Goal: Information Seeking & Learning: Learn about a topic

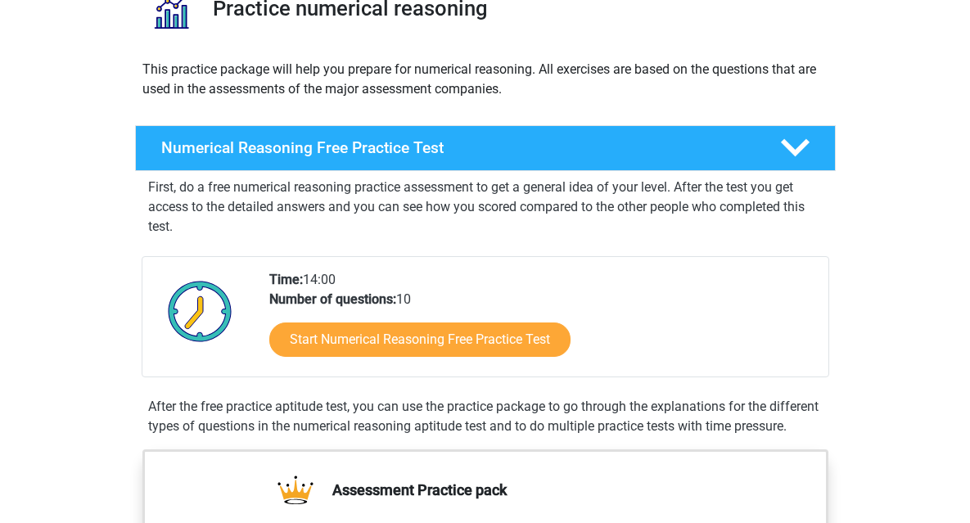
scroll to position [163, 0]
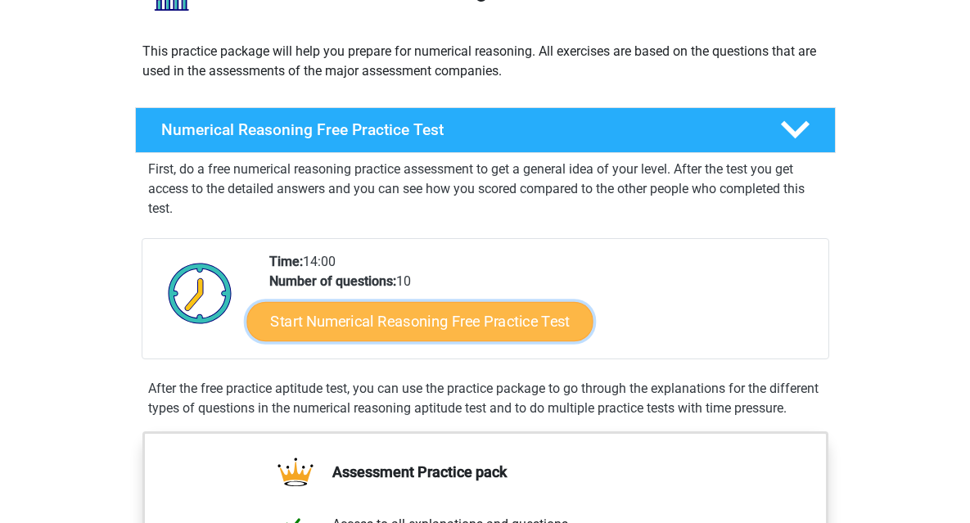
click at [411, 317] on link "Start Numerical Reasoning Free Practice Test" at bounding box center [420, 320] width 346 height 39
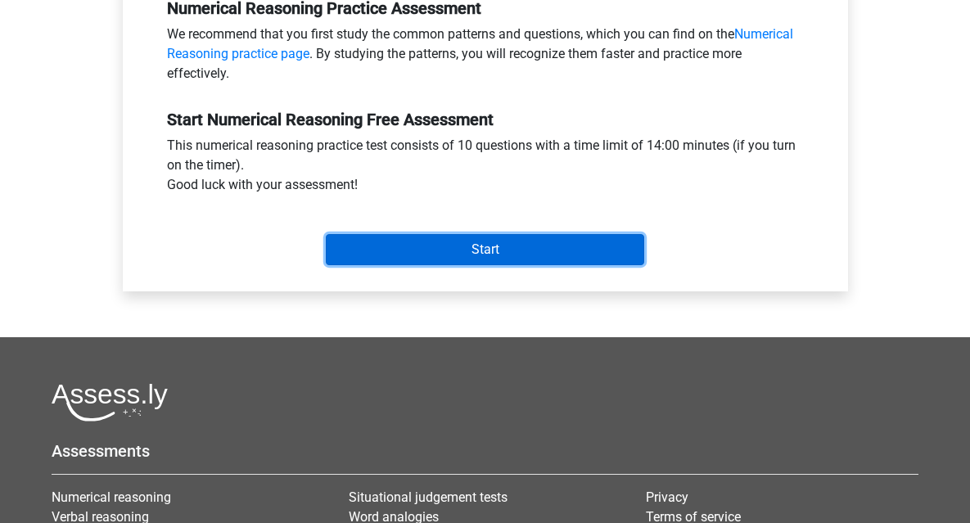
click at [466, 247] on input "Start" at bounding box center [485, 249] width 319 height 31
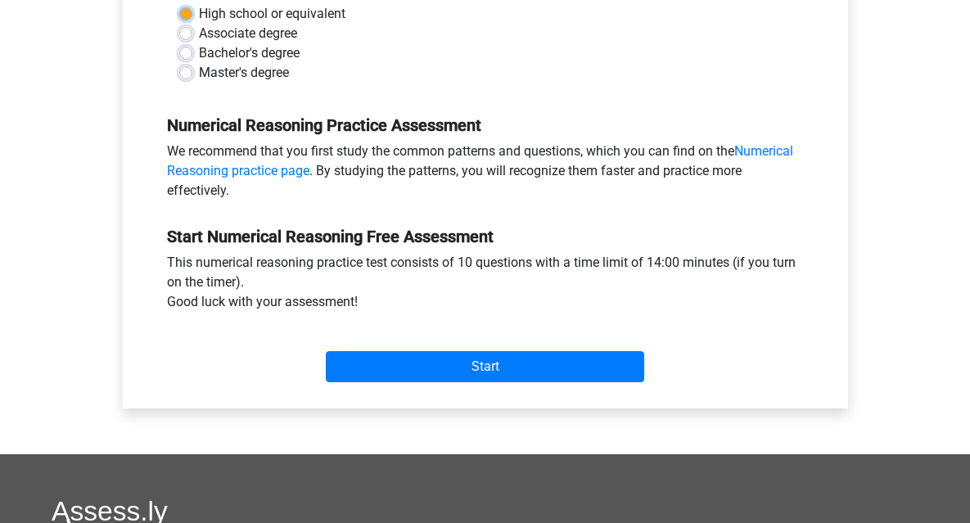
scroll to position [410, 0]
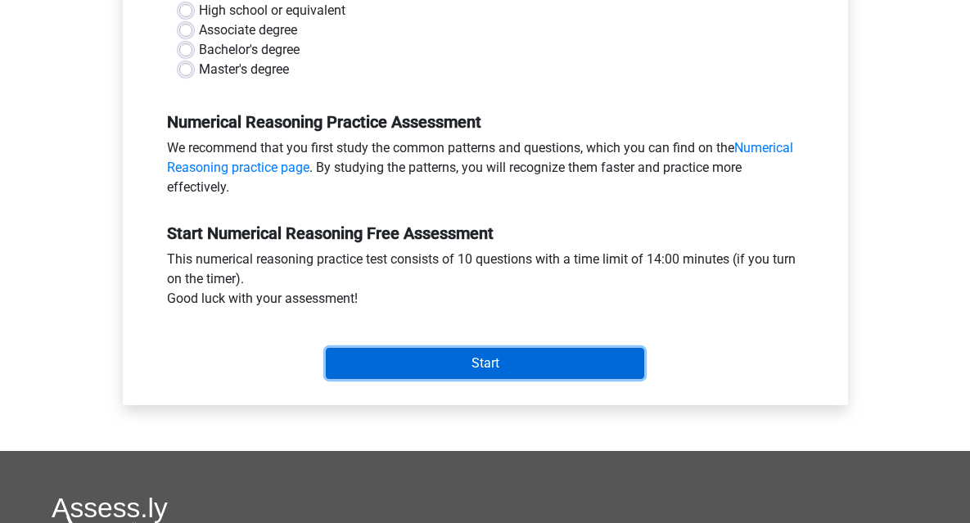
click at [431, 367] on input "Start" at bounding box center [485, 363] width 319 height 31
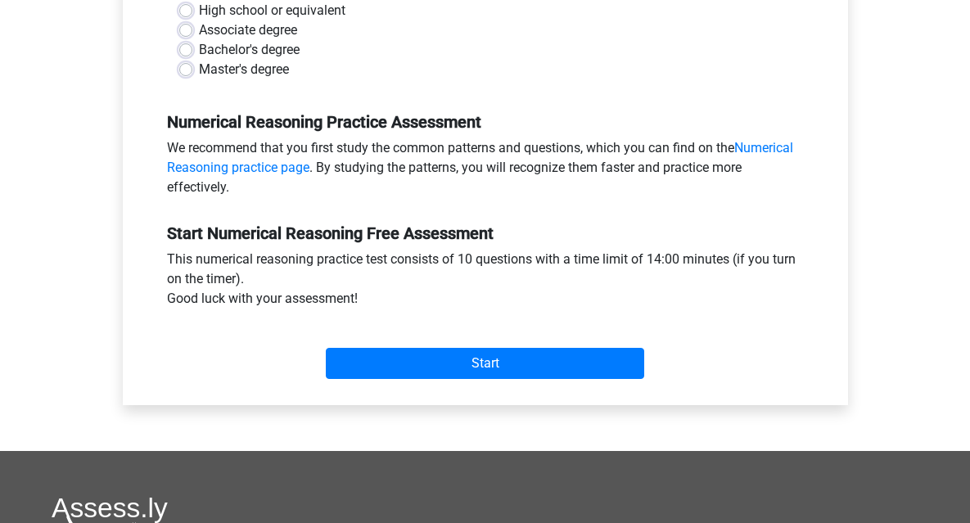
click at [254, 15] on label "High school or equivalent" at bounding box center [272, 11] width 147 height 20
click at [192, 15] on input "High school or equivalent" at bounding box center [185, 9] width 13 height 16
radio input "true"
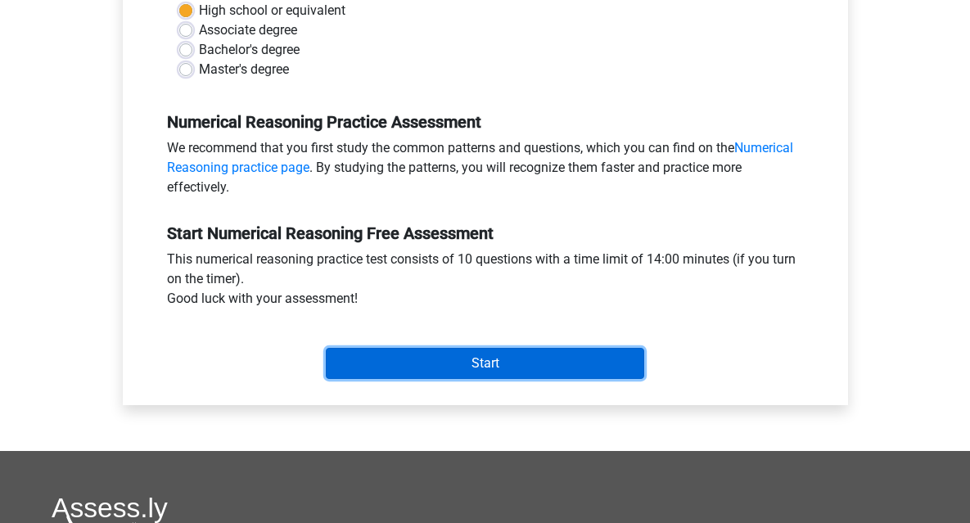
click at [437, 362] on input "Start" at bounding box center [485, 363] width 319 height 31
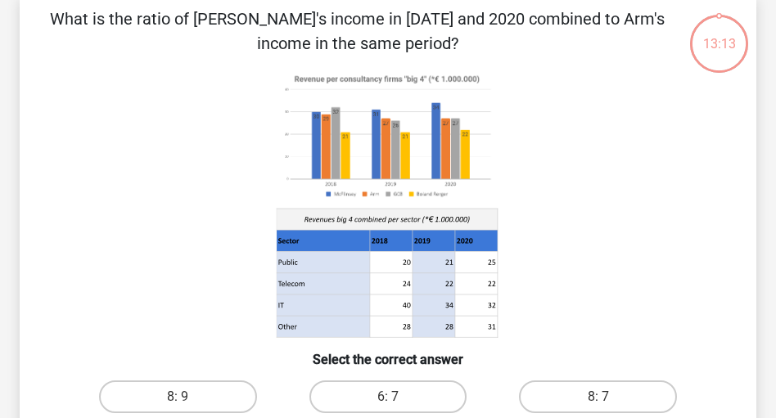
scroll to position [147, 0]
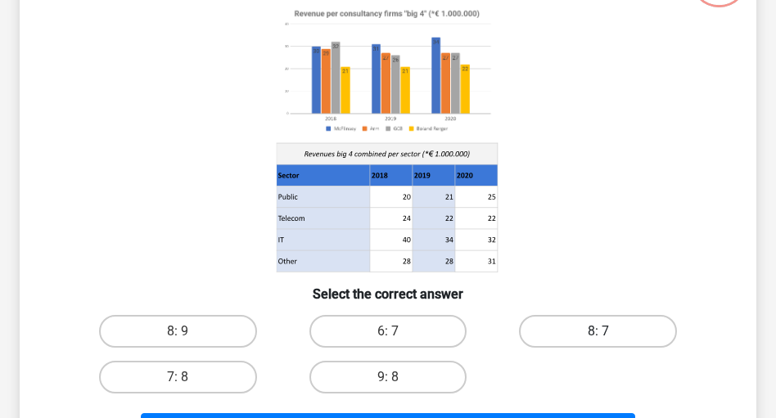
click at [617, 330] on label "8: 7" at bounding box center [598, 331] width 158 height 33
click at [609, 332] on input "8: 7" at bounding box center [604, 337] width 11 height 11
radio input "true"
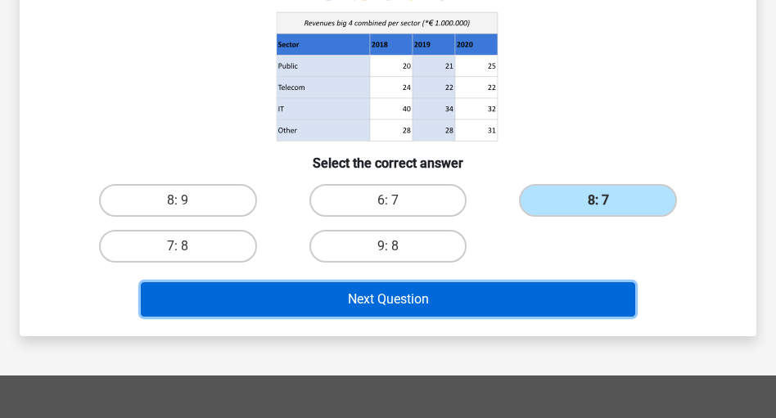
click at [448, 300] on button "Next Question" at bounding box center [388, 300] width 494 height 34
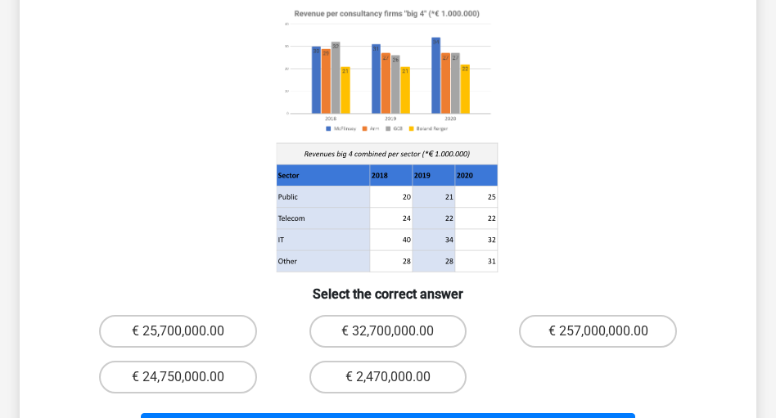
scroll to position [272, 0]
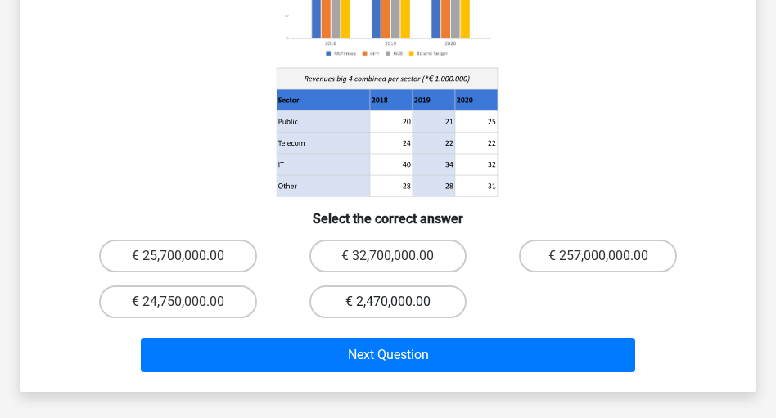
click at [405, 286] on label "€ 2,470,000.00" at bounding box center [389, 302] width 158 height 33
click at [399, 302] on input "€ 2,470,000.00" at bounding box center [393, 307] width 11 height 11
radio input "true"
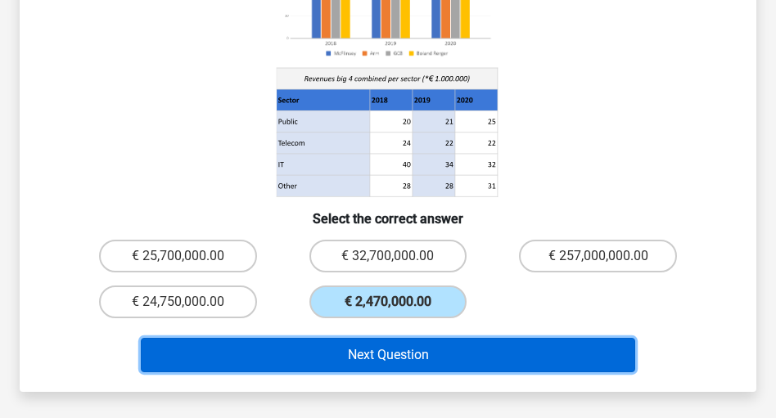
click at [419, 338] on button "Next Question" at bounding box center [388, 355] width 494 height 34
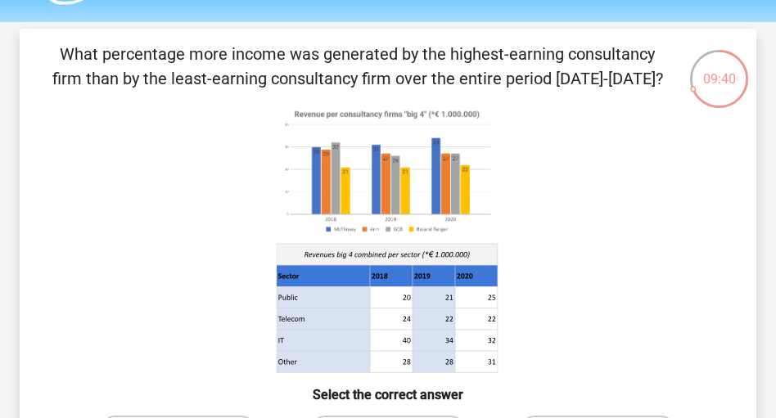
scroll to position [66, 0]
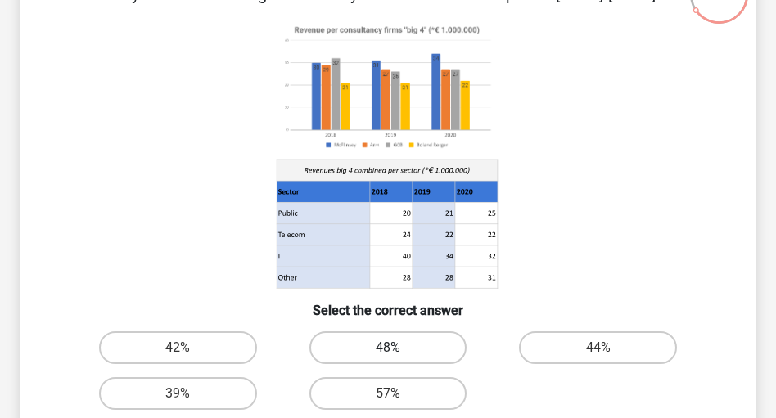
click at [428, 335] on label "48%" at bounding box center [389, 348] width 158 height 33
click at [399, 348] on input "48%" at bounding box center [393, 353] width 11 height 11
radio input "true"
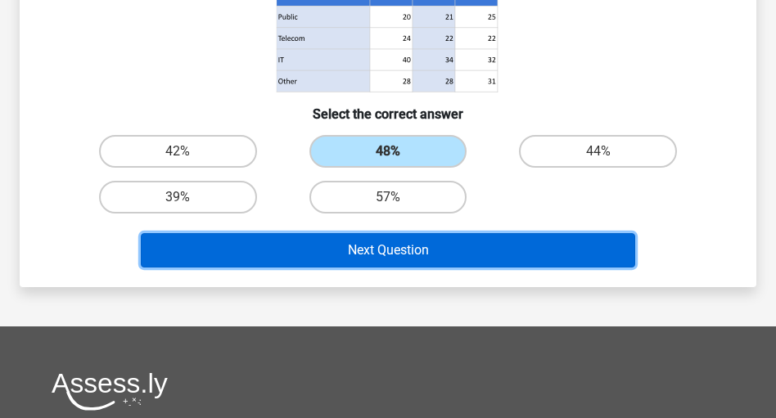
click at [386, 255] on button "Next Question" at bounding box center [388, 250] width 494 height 34
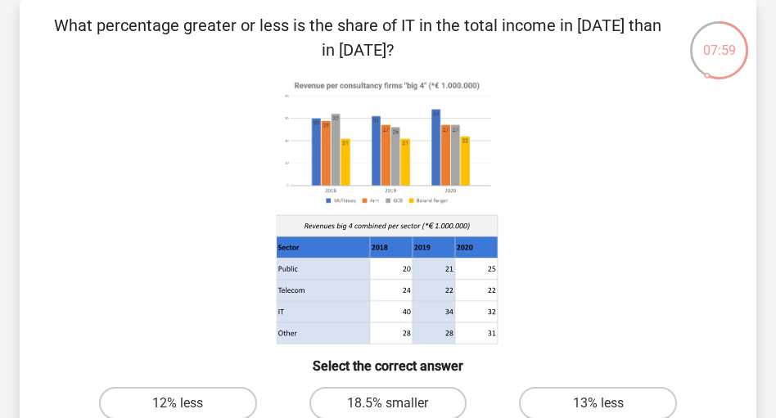
scroll to position [272, 0]
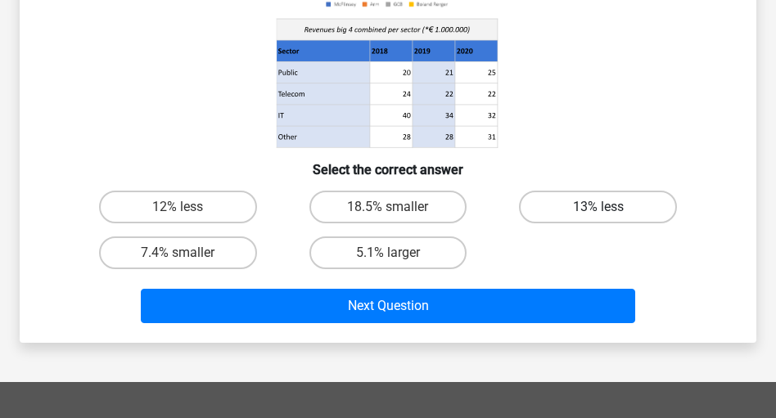
click at [560, 210] on label "13% less" at bounding box center [598, 207] width 158 height 33
click at [599, 210] on input "13% less" at bounding box center [604, 212] width 11 height 11
radio input "true"
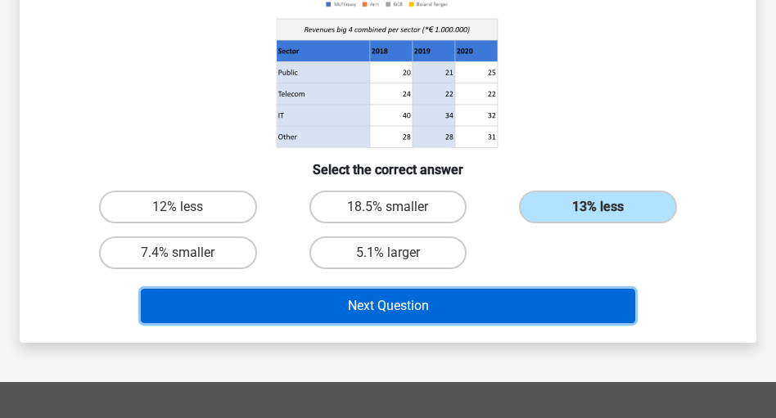
click at [517, 304] on button "Next Question" at bounding box center [388, 306] width 494 height 34
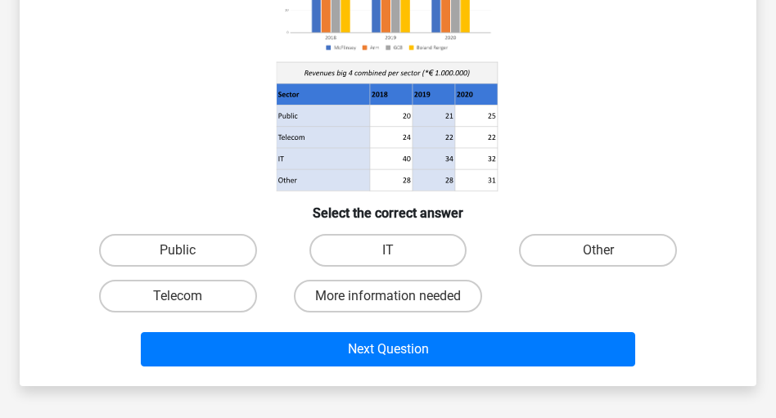
scroll to position [262, 0]
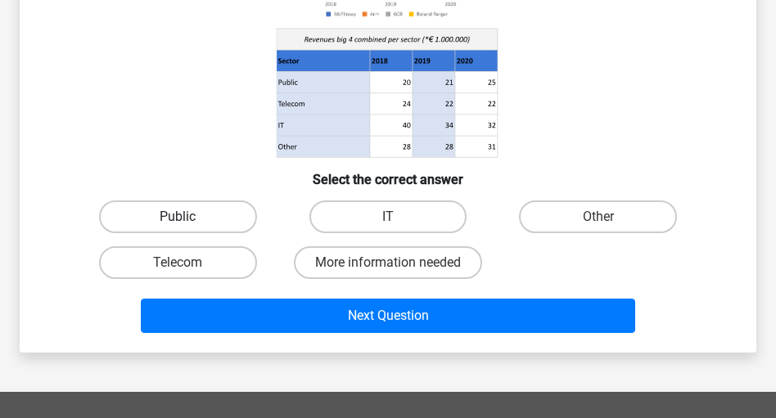
click at [213, 204] on label "Public" at bounding box center [178, 217] width 158 height 33
click at [188, 217] on input "Public" at bounding box center [183, 222] width 11 height 11
radio input "true"
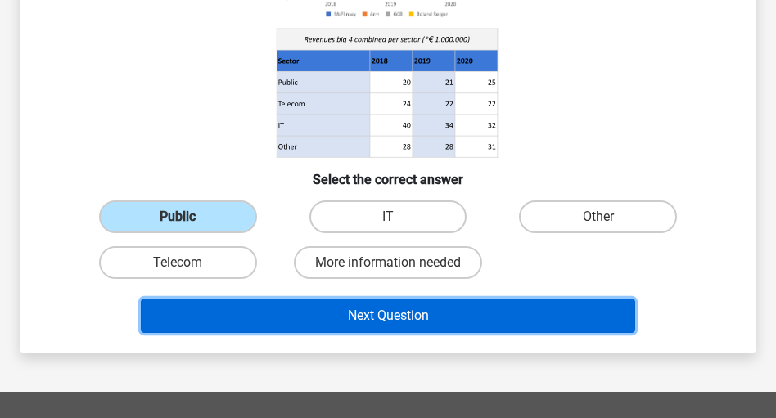
click at [384, 310] on button "Next Question" at bounding box center [388, 316] width 494 height 34
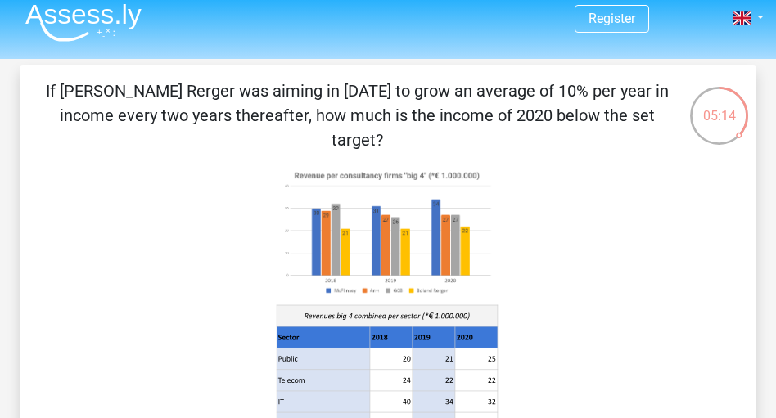
scroll to position [337, 0]
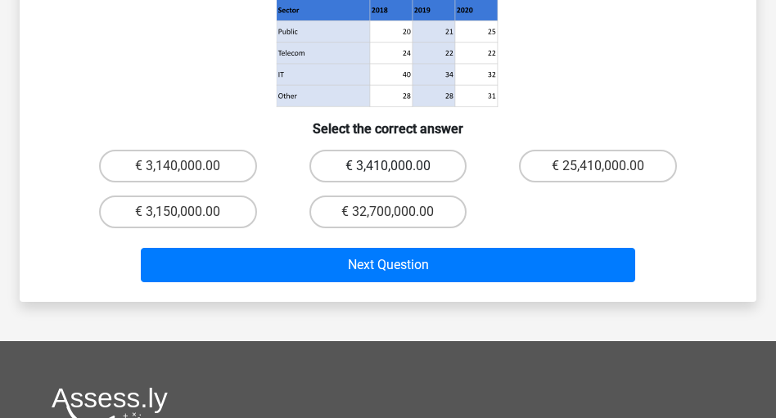
click at [420, 150] on label "€ 3,410,000.00" at bounding box center [389, 166] width 158 height 33
click at [399, 166] on input "€ 3,410,000.00" at bounding box center [393, 171] width 11 height 11
radio input "true"
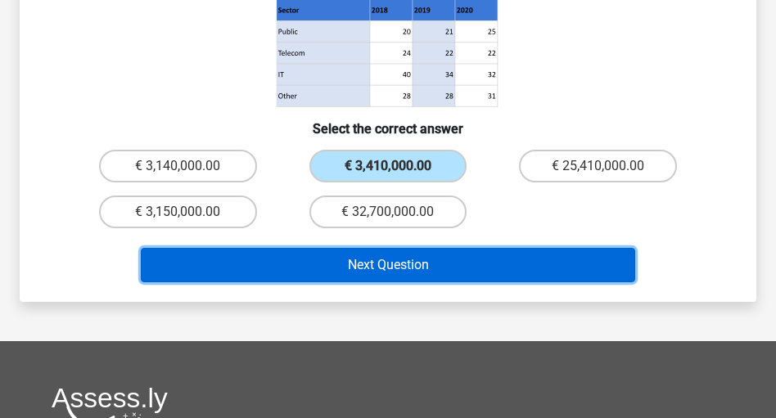
click at [465, 248] on button "Next Question" at bounding box center [388, 265] width 494 height 34
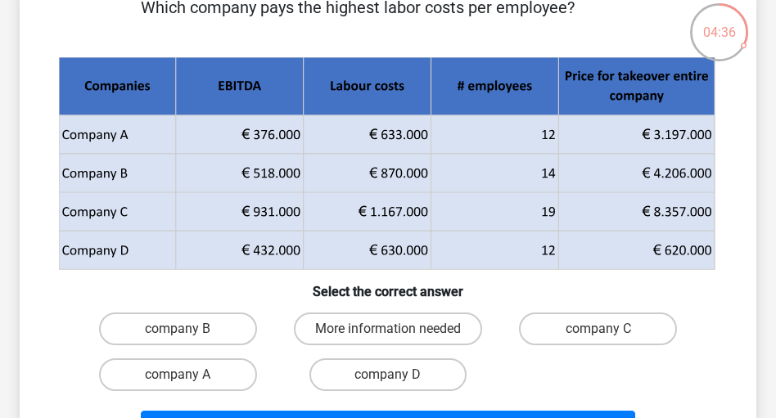
scroll to position [197, 0]
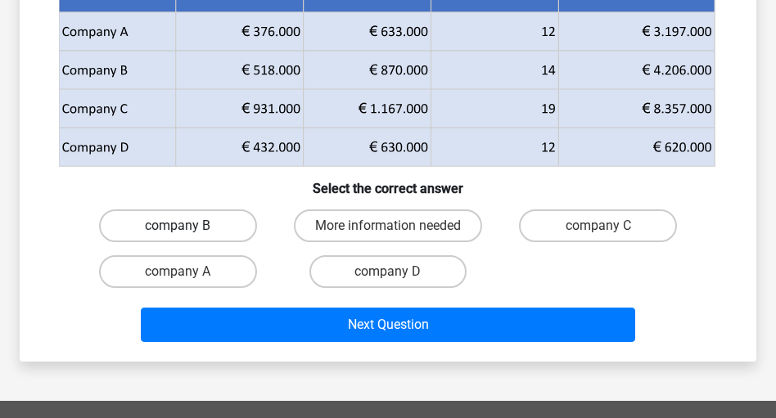
click at [224, 229] on label "company B" at bounding box center [178, 226] width 158 height 33
click at [188, 229] on input "company B" at bounding box center [183, 231] width 11 height 11
radio input "true"
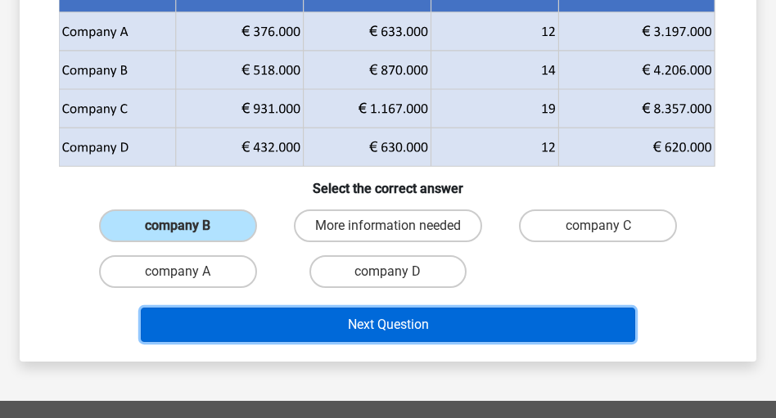
click at [311, 325] on button "Next Question" at bounding box center [388, 325] width 494 height 34
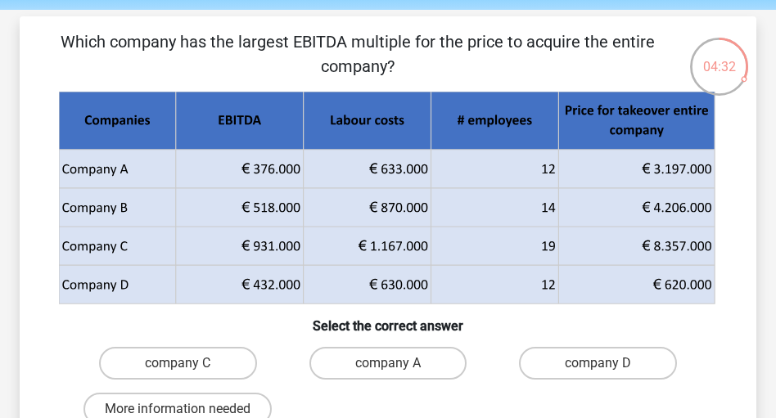
scroll to position [75, 0]
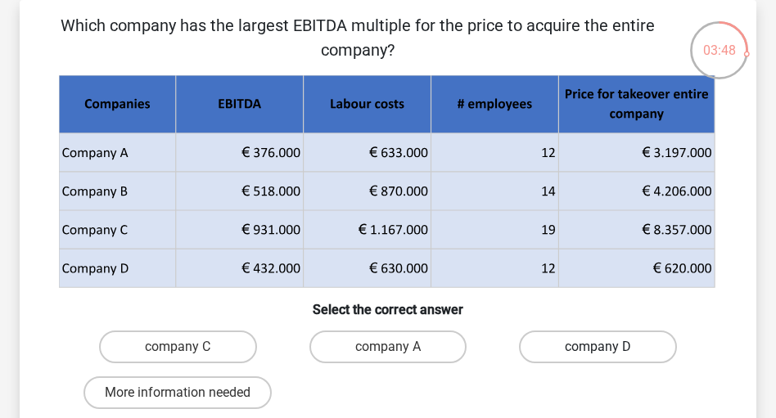
click at [563, 342] on label "company D" at bounding box center [598, 347] width 158 height 33
click at [599, 347] on input "company D" at bounding box center [604, 352] width 11 height 11
radio input "true"
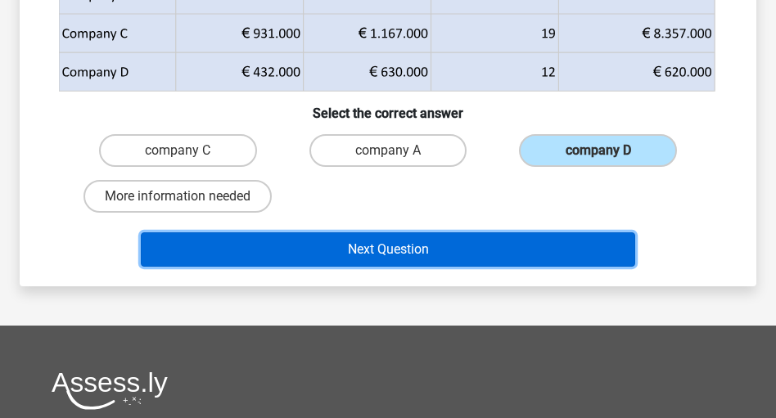
click at [390, 251] on button "Next Question" at bounding box center [388, 250] width 494 height 34
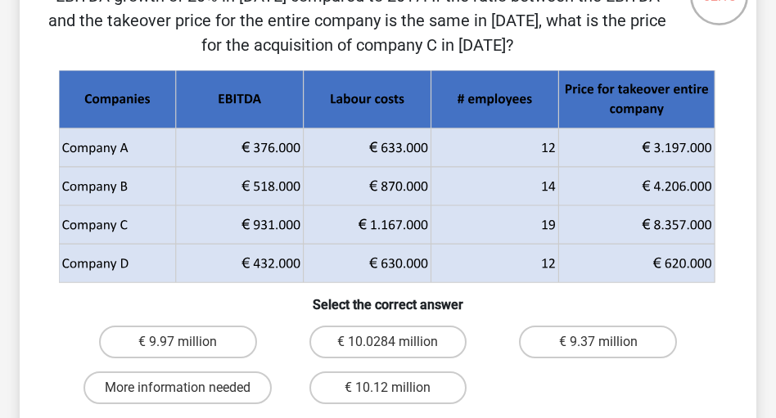
scroll to position [197, 0]
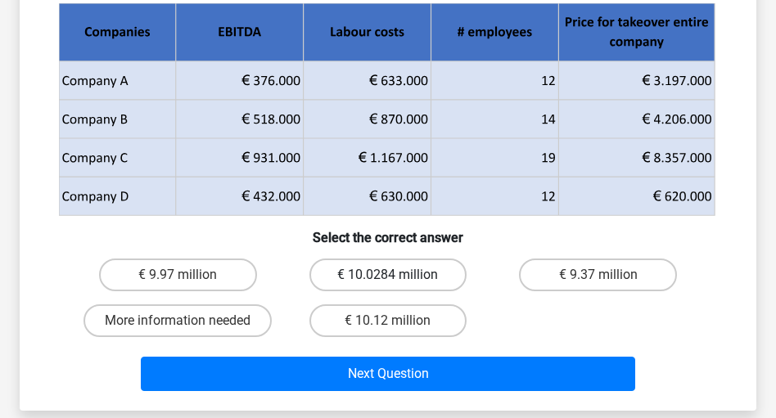
click at [405, 264] on label "€ 10.0284 million" at bounding box center [389, 275] width 158 height 33
click at [399, 275] on input "€ 10.0284 million" at bounding box center [393, 280] width 11 height 11
radio input "true"
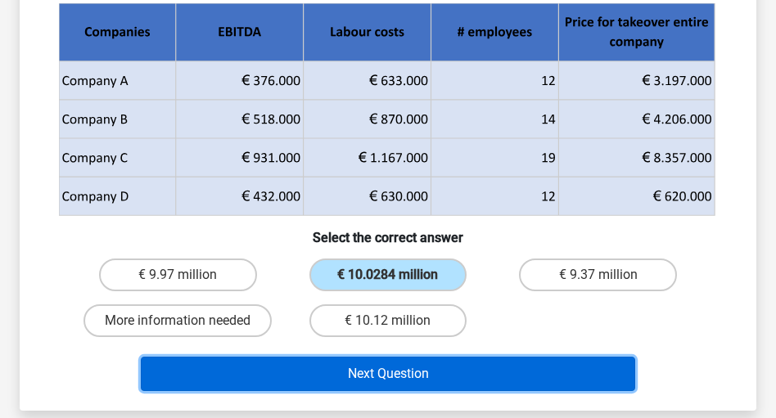
click at [408, 367] on button "Next Question" at bounding box center [388, 374] width 494 height 34
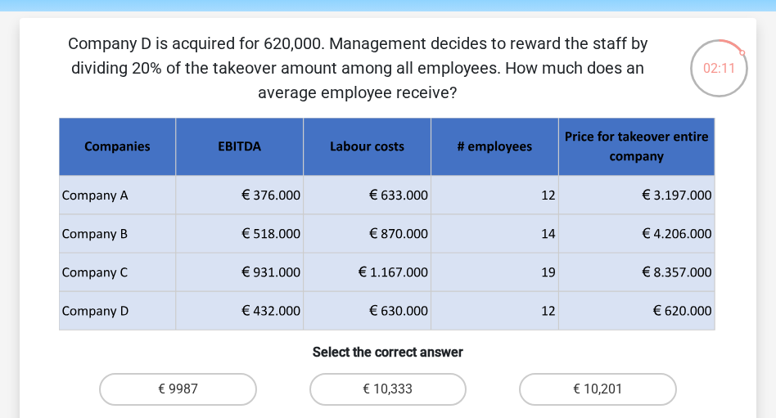
scroll to position [75, 0]
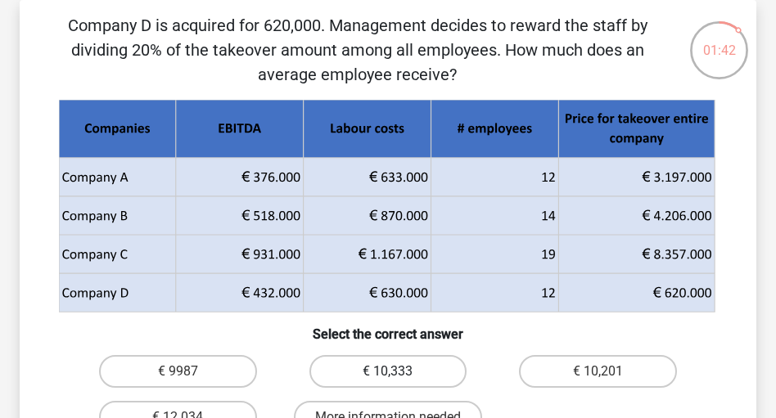
click at [394, 360] on label "€ 10,333" at bounding box center [389, 371] width 158 height 33
click at [394, 372] on input "€ 10,333" at bounding box center [393, 377] width 11 height 11
radio input "true"
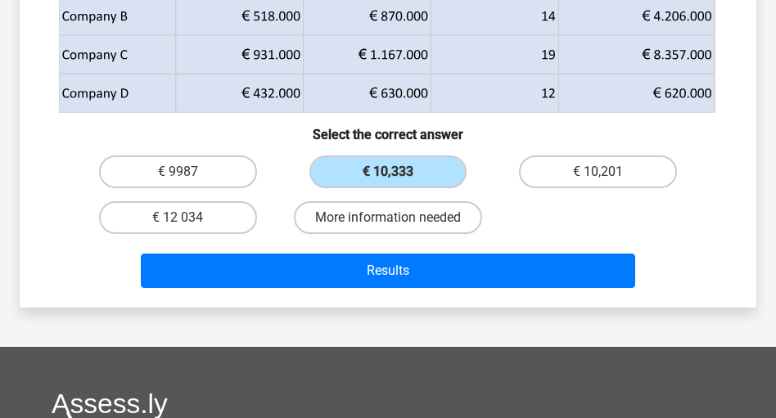
scroll to position [337, 0]
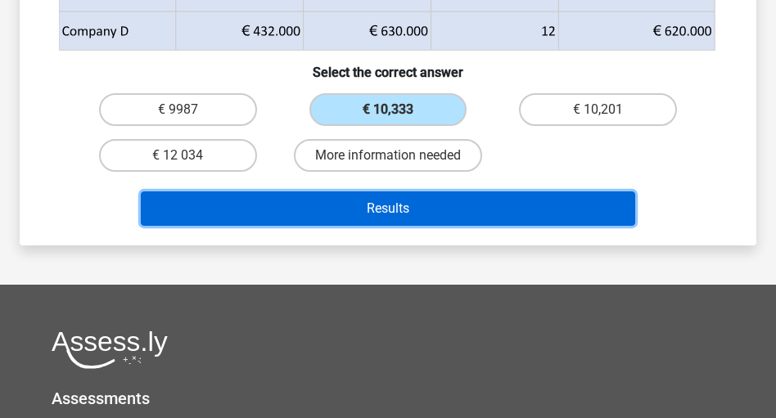
click at [412, 210] on button "Results" at bounding box center [388, 209] width 494 height 34
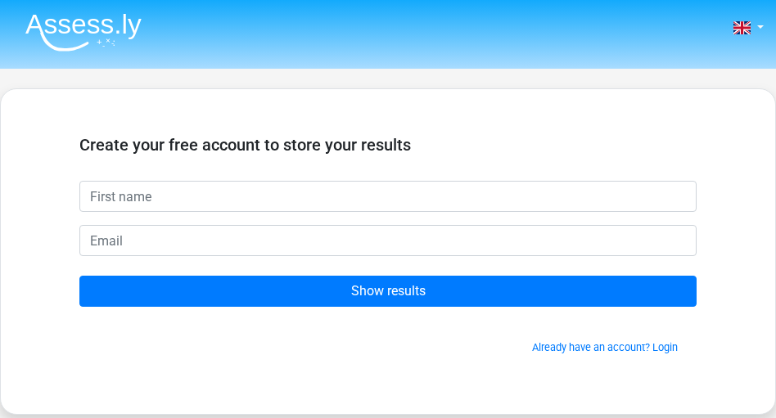
drag, startPoint x: 212, startPoint y: 196, endPoint x: 228, endPoint y: 210, distance: 21.4
click at [212, 195] on input "text" at bounding box center [388, 196] width 618 height 31
type input "[PERSON_NAME]"
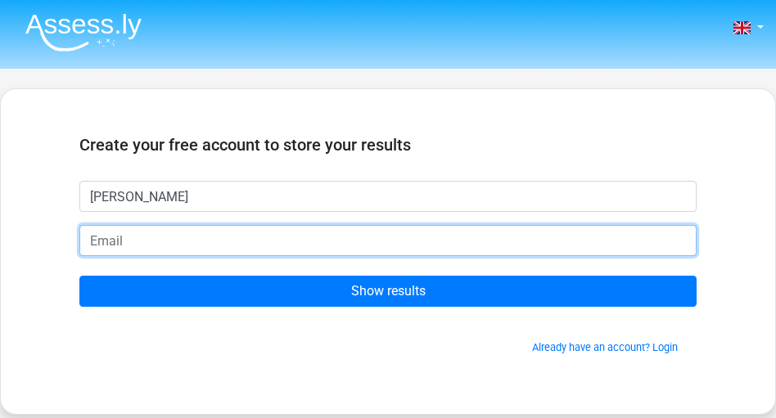
click at [154, 238] on input "email" at bounding box center [388, 240] width 618 height 31
type input "dylanrebolledo2003@gmail.com"
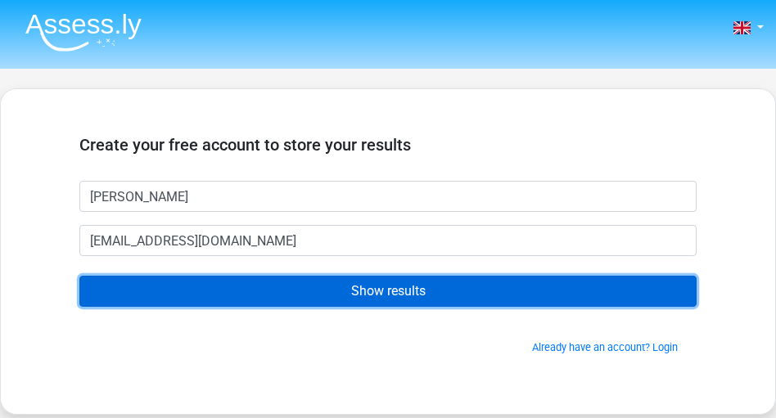
click at [246, 287] on input "Show results" at bounding box center [388, 291] width 618 height 31
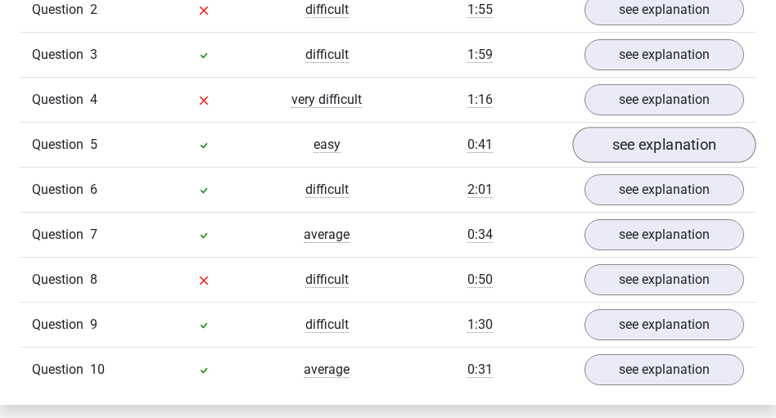
scroll to position [1310, 0]
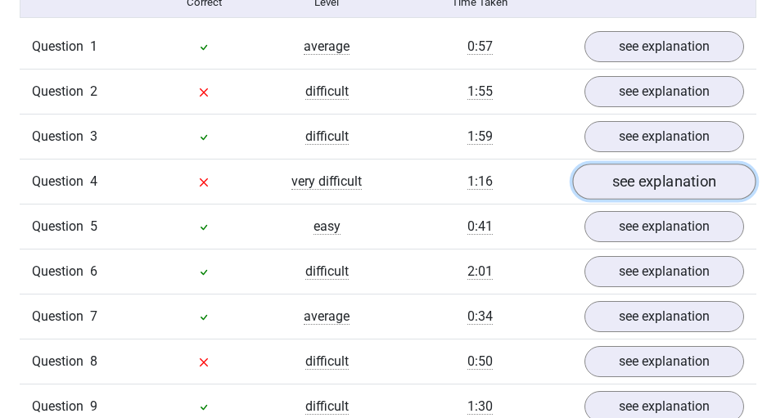
click at [674, 181] on link "see explanation" at bounding box center [663, 182] width 183 height 36
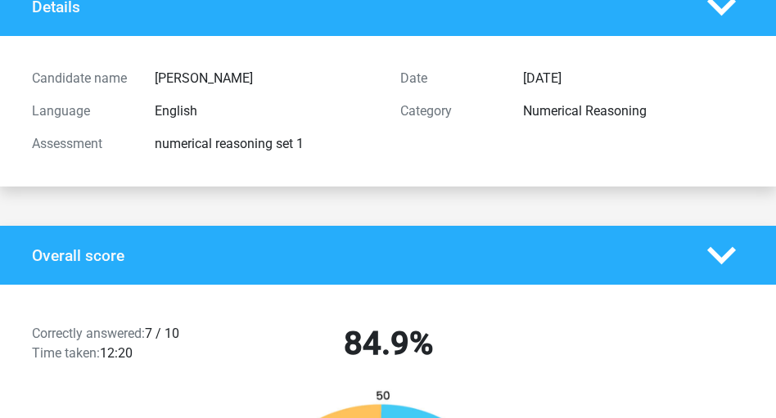
scroll to position [0, 0]
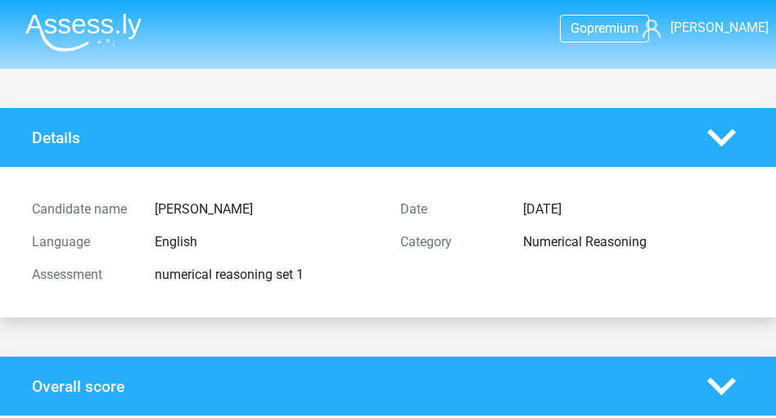
click at [100, 16] on img at bounding box center [83, 32] width 116 height 38
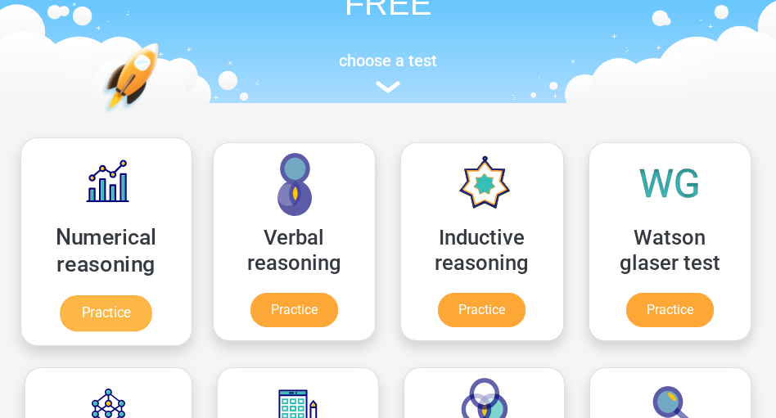
scroll to position [197, 0]
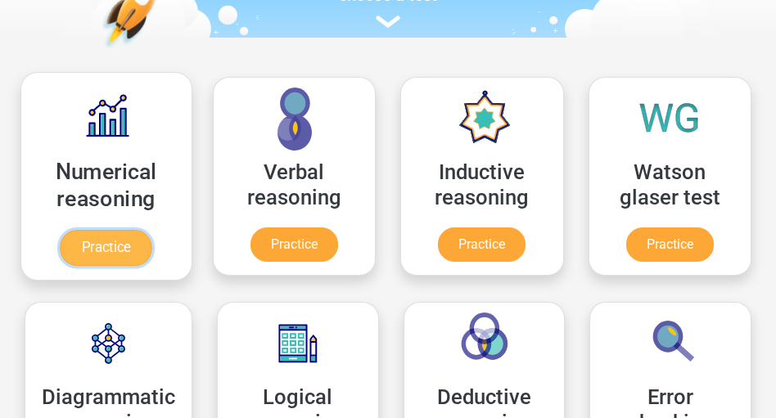
click at [131, 235] on link "Practice" at bounding box center [107, 248] width 92 height 36
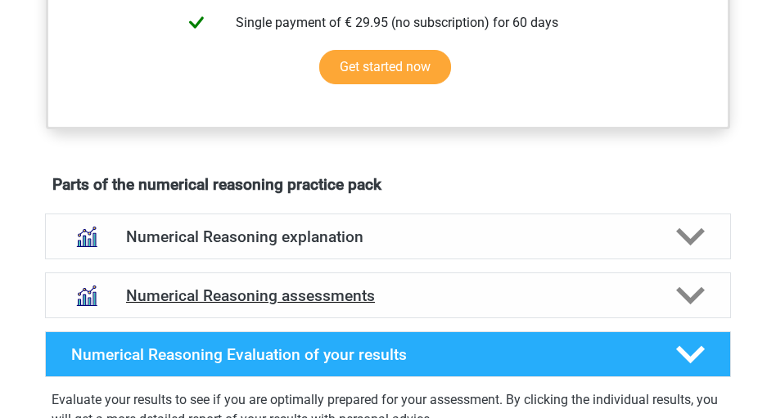
scroll to position [786, 0]
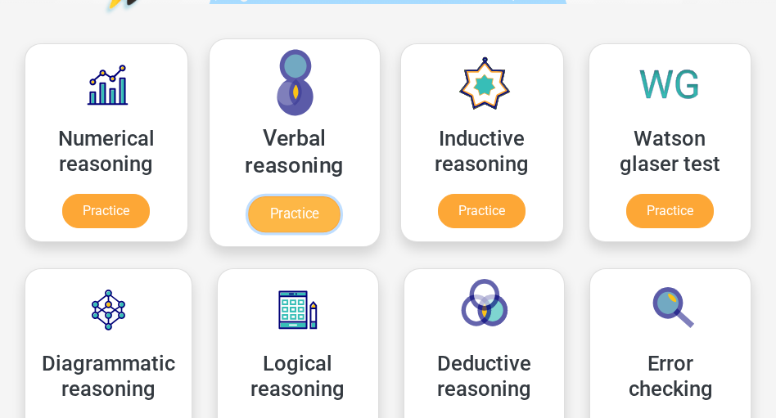
click at [299, 197] on link "Practice" at bounding box center [294, 215] width 92 height 36
